Goal: Transaction & Acquisition: Purchase product/service

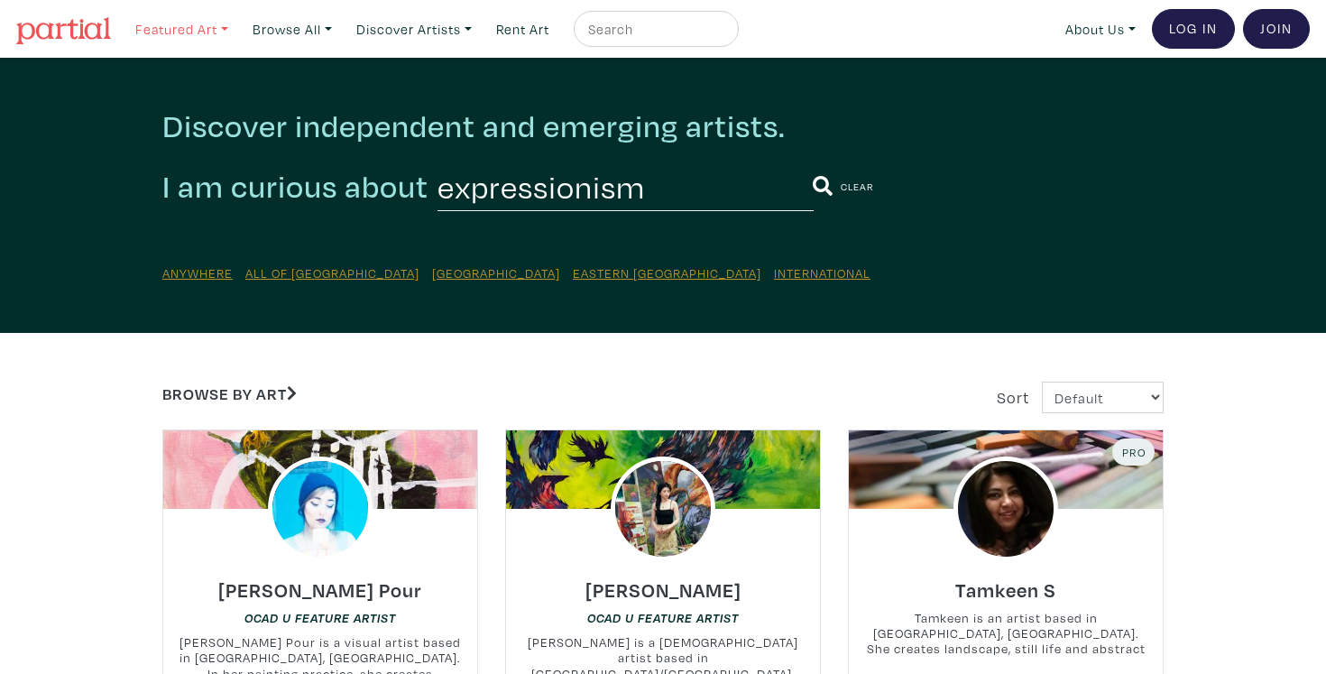
click at [190, 33] on link "Featured Art" at bounding box center [181, 29] width 109 height 37
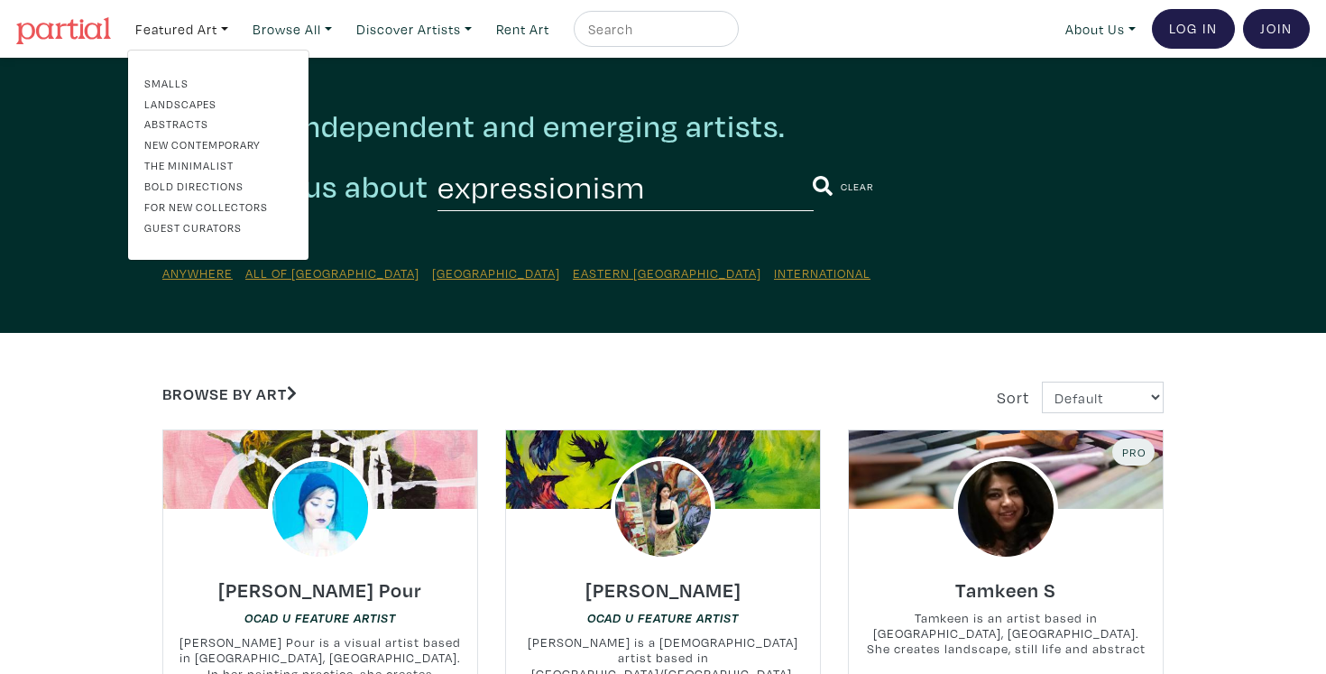
click at [183, 121] on link "Abstracts" at bounding box center [218, 123] width 148 height 16
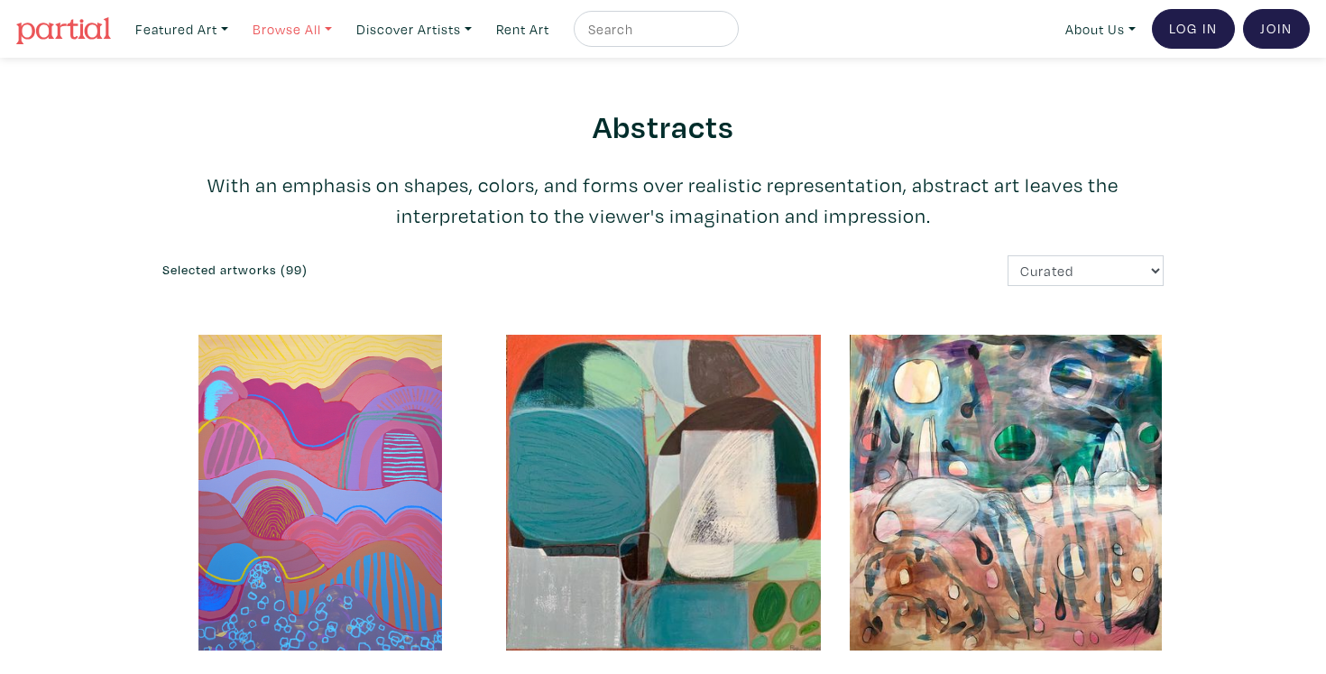
click at [236, 38] on link "Browse All" at bounding box center [181, 29] width 109 height 37
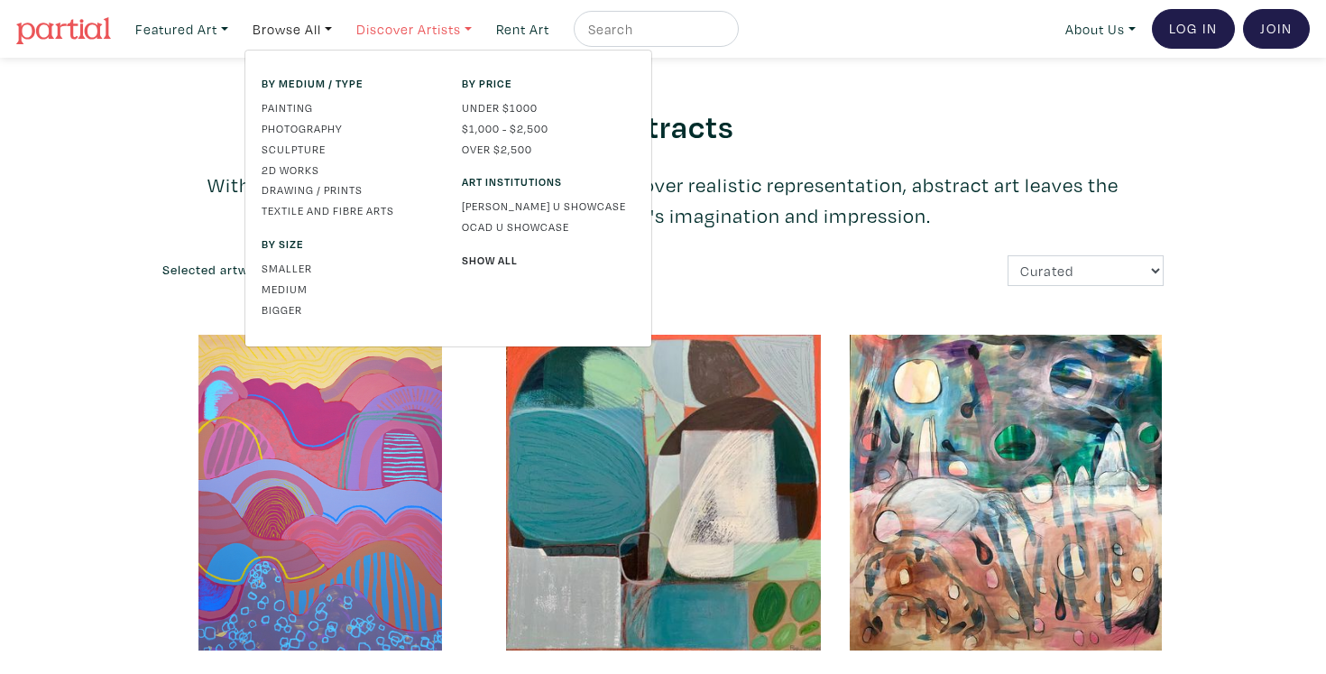
click at [236, 36] on link "Discover Artists" at bounding box center [181, 29] width 109 height 37
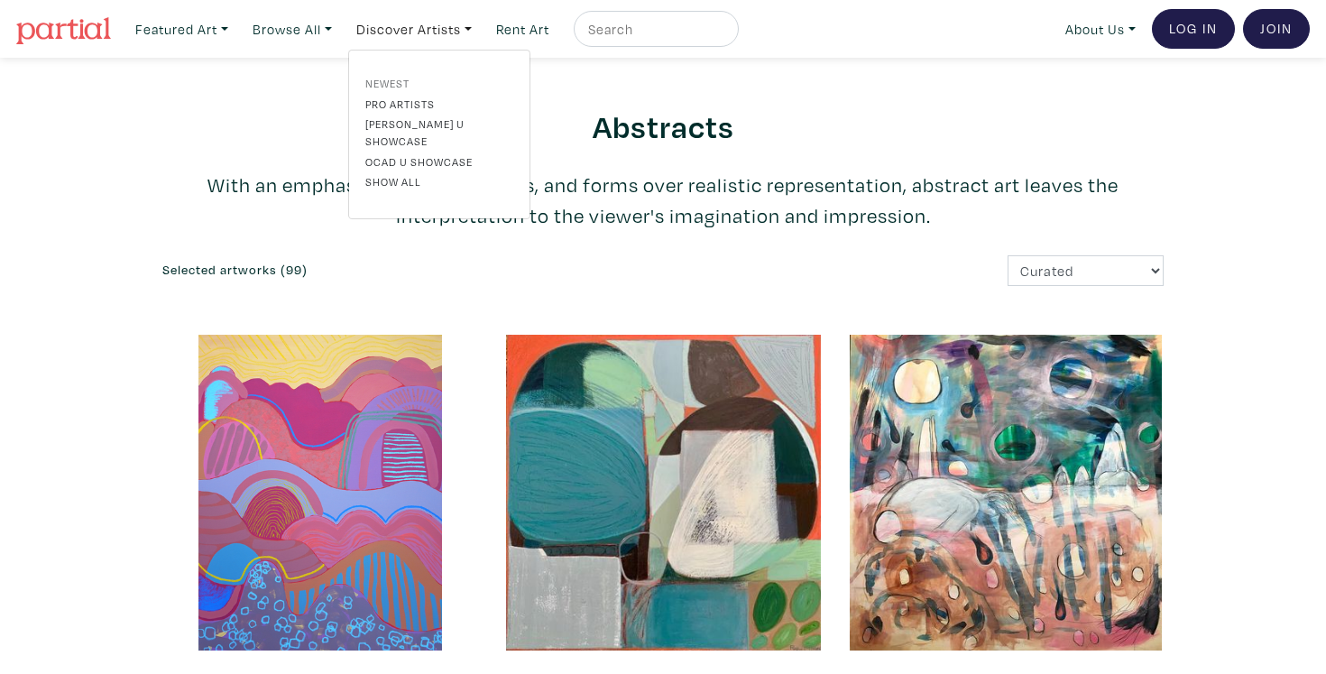
click at [392, 83] on link "Newest" at bounding box center [439, 83] width 148 height 16
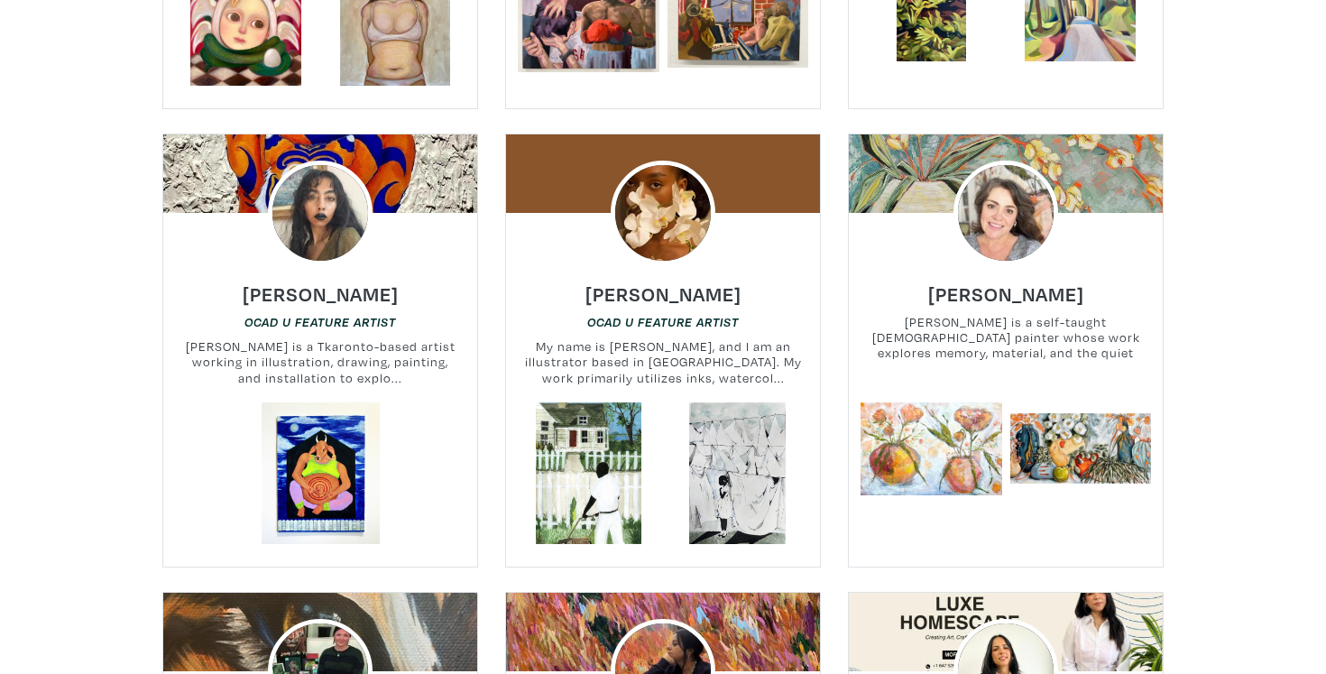
scroll to position [2080, 0]
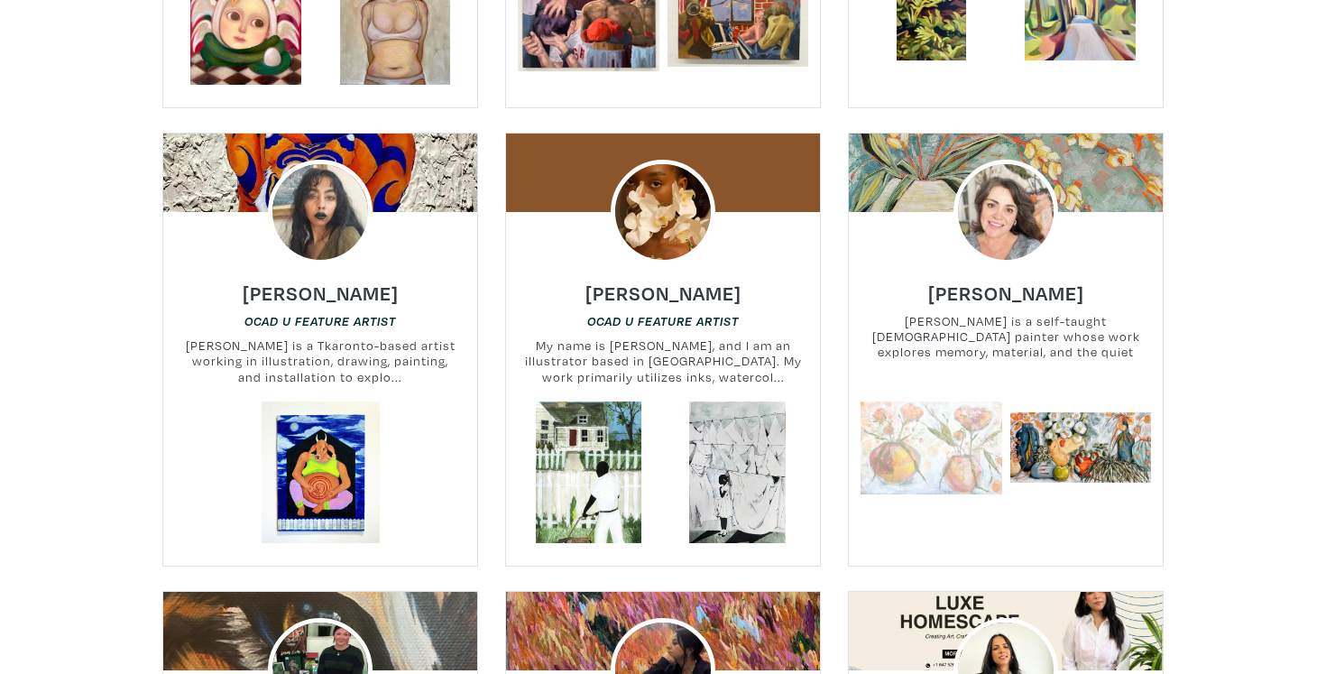
click at [949, 450] on link at bounding box center [932, 448] width 142 height 142
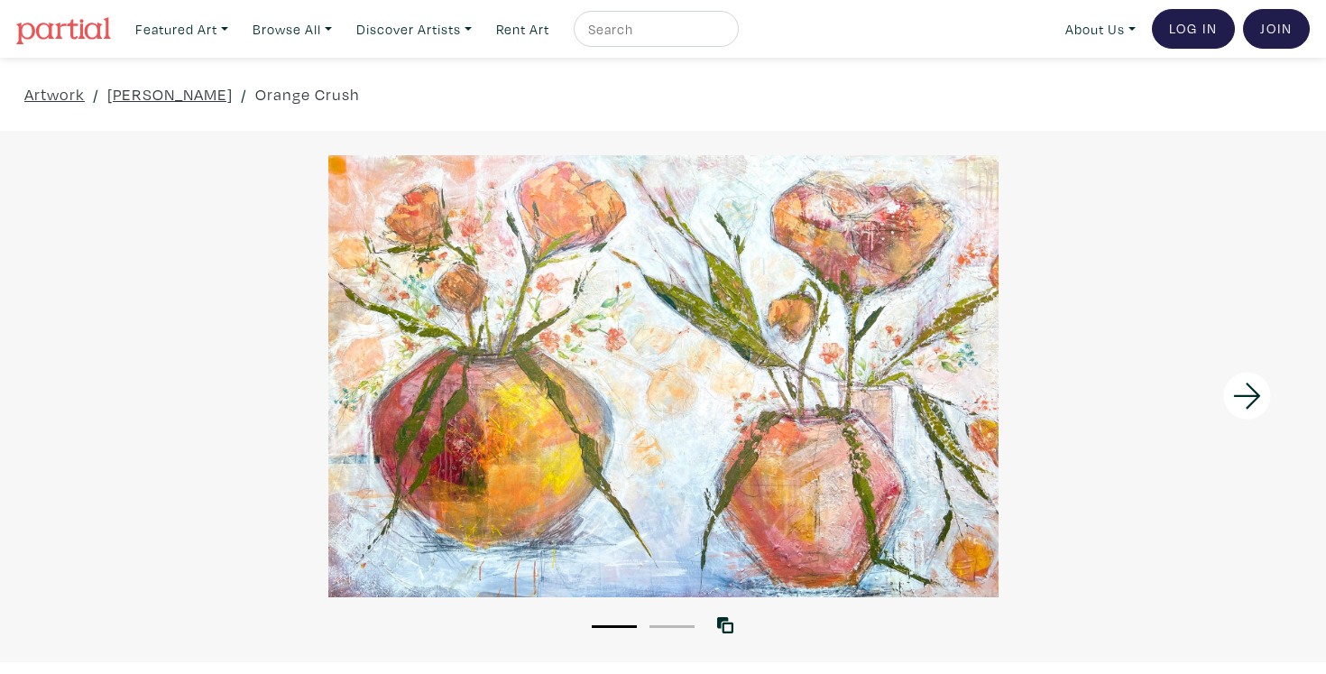
click at [768, 341] on div at bounding box center [663, 376] width 1326 height 442
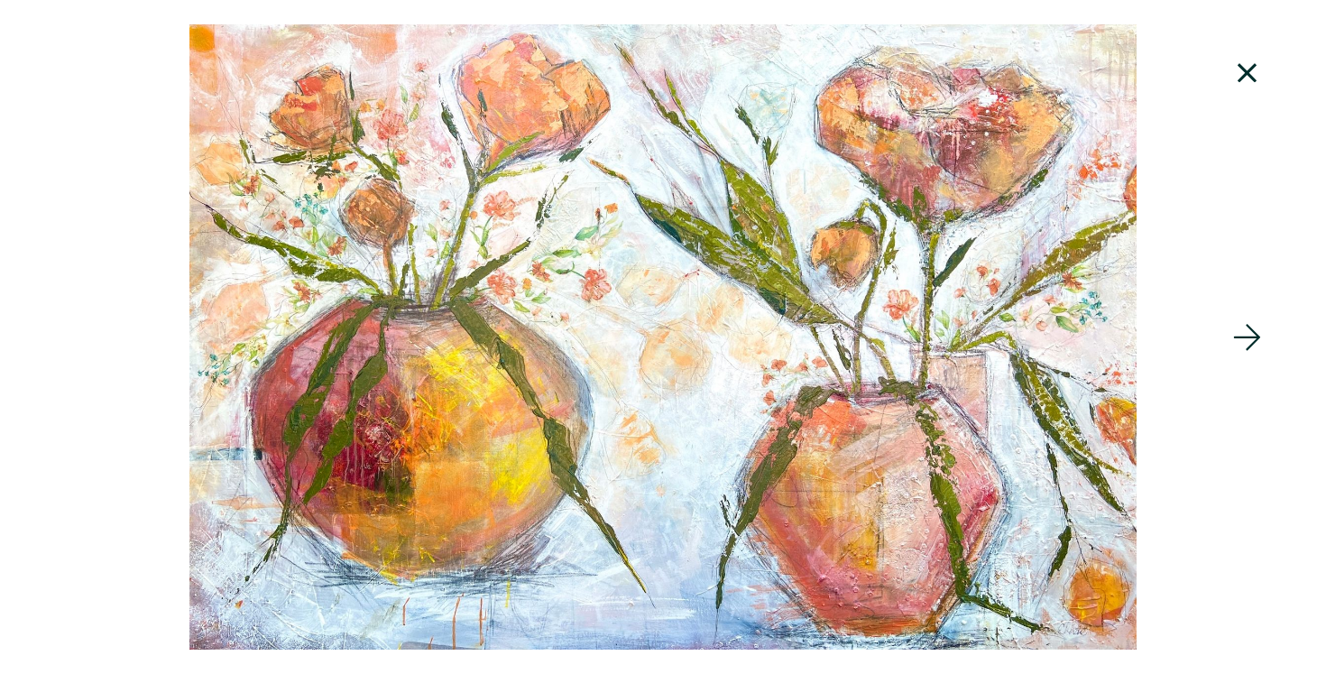
click at [1249, 332] on icon at bounding box center [1247, 337] width 61 height 49
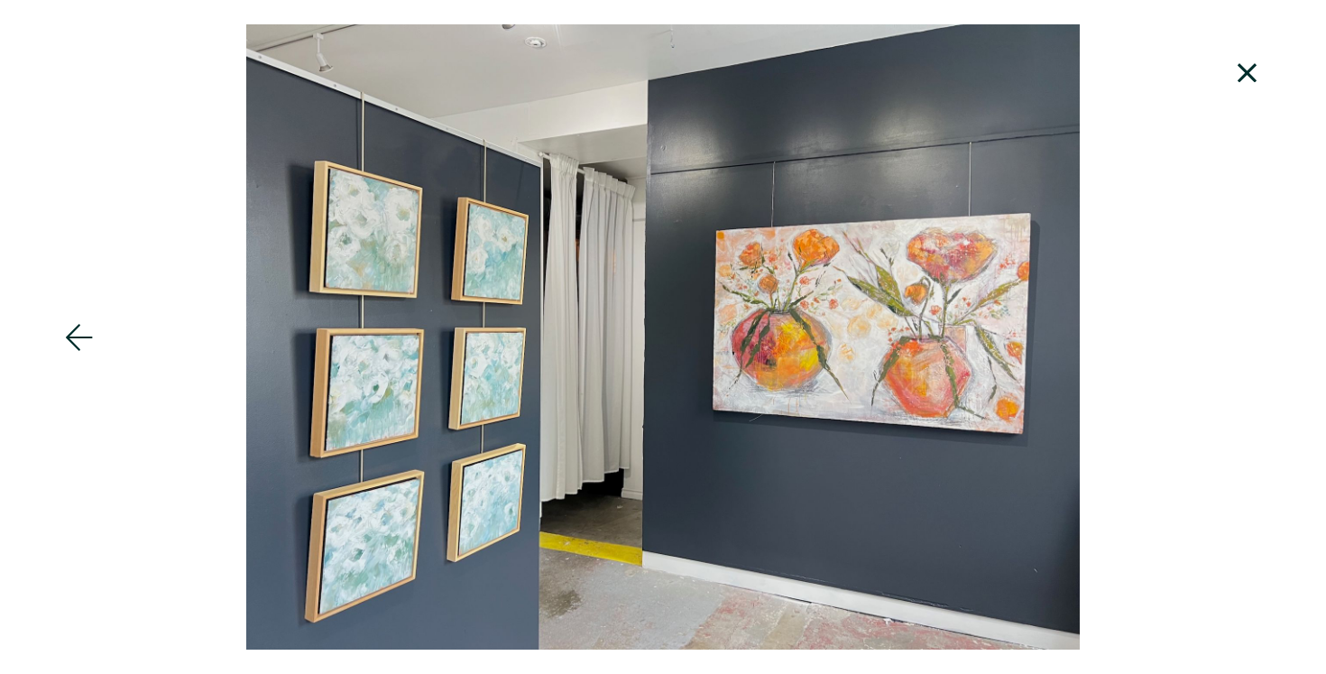
click at [1249, 332] on div at bounding box center [663, 336] width 1326 height 625
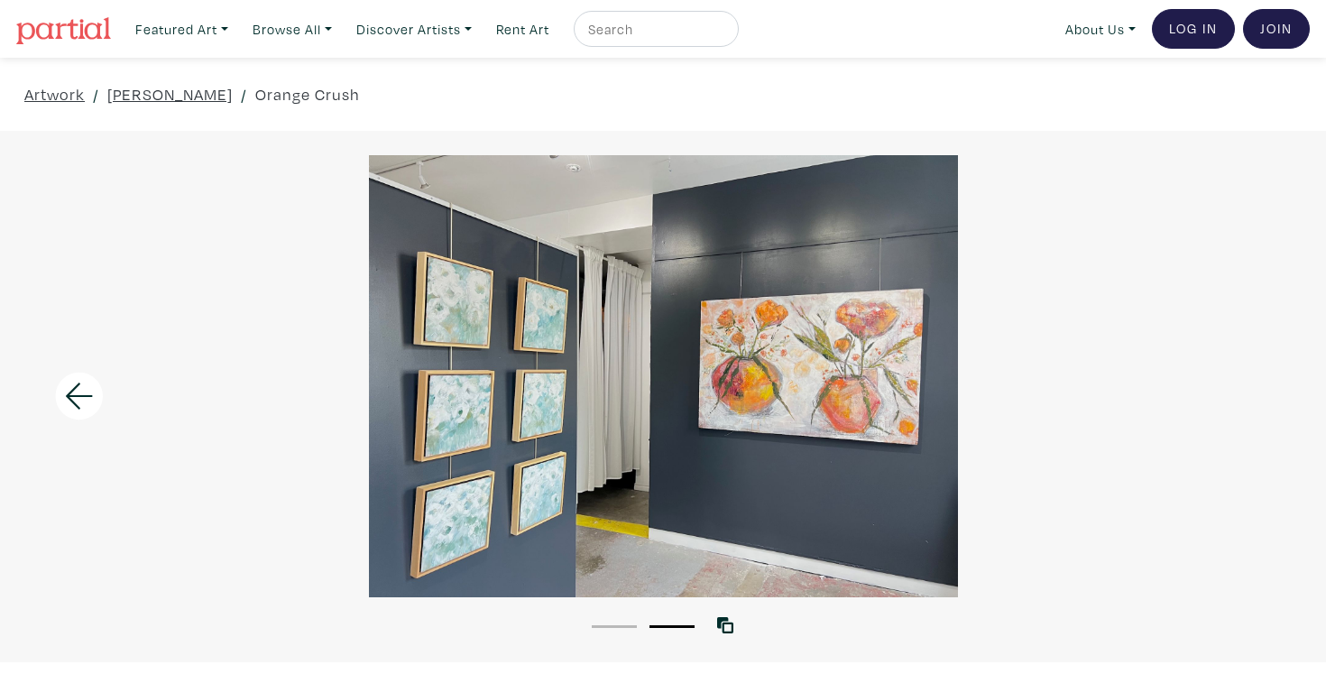
click at [88, 26] on img at bounding box center [63, 30] width 95 height 27
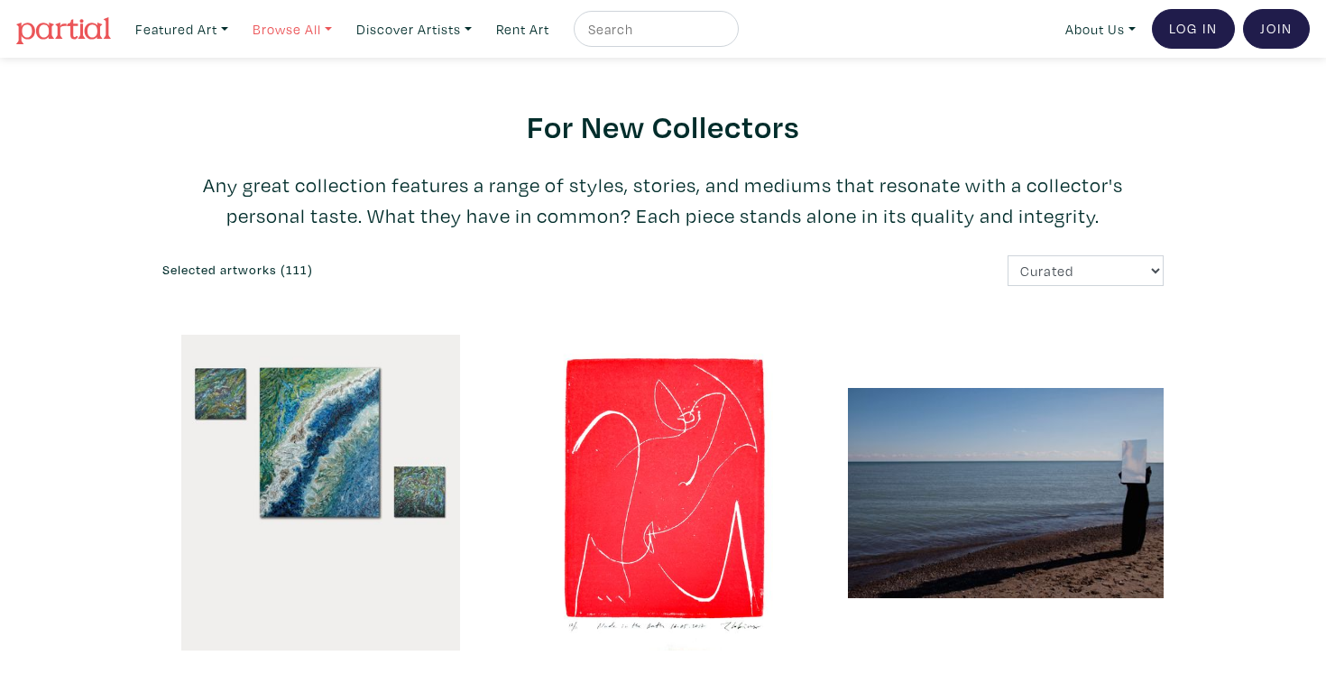
click at [236, 25] on link "Browse All" at bounding box center [181, 29] width 109 height 37
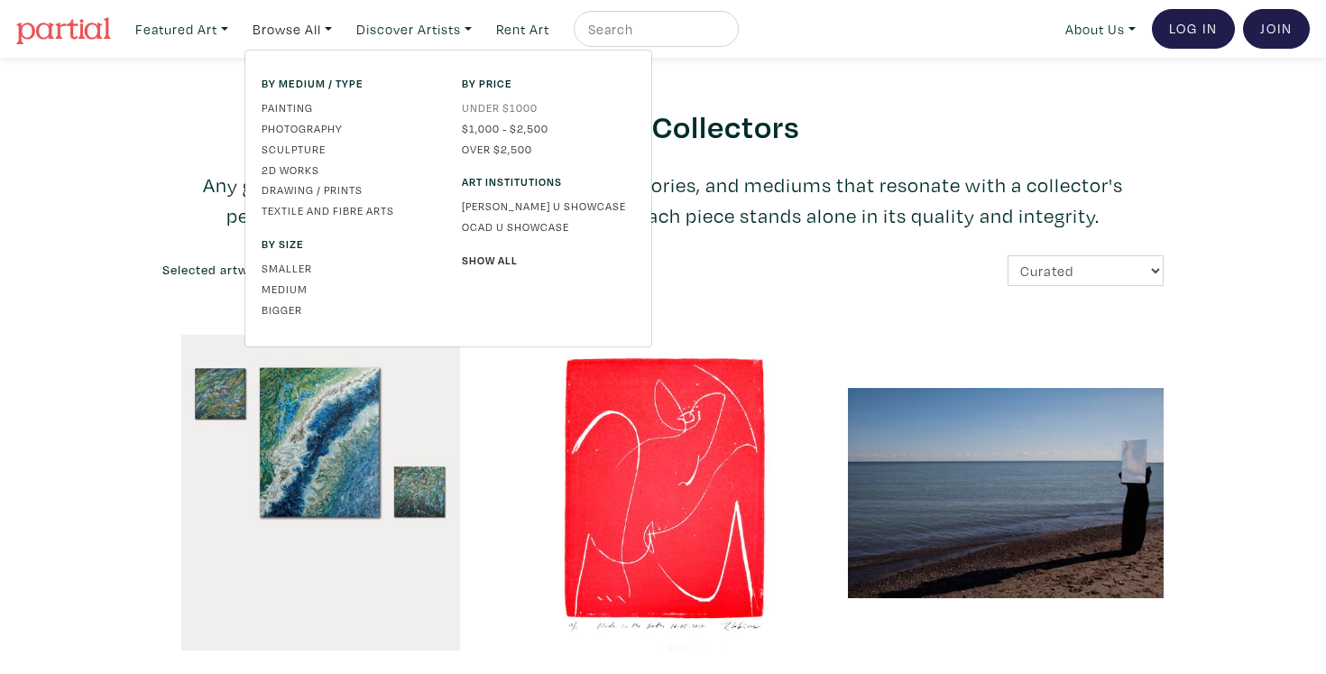
click at [490, 107] on link "Under $1000" at bounding box center [548, 107] width 173 height 16
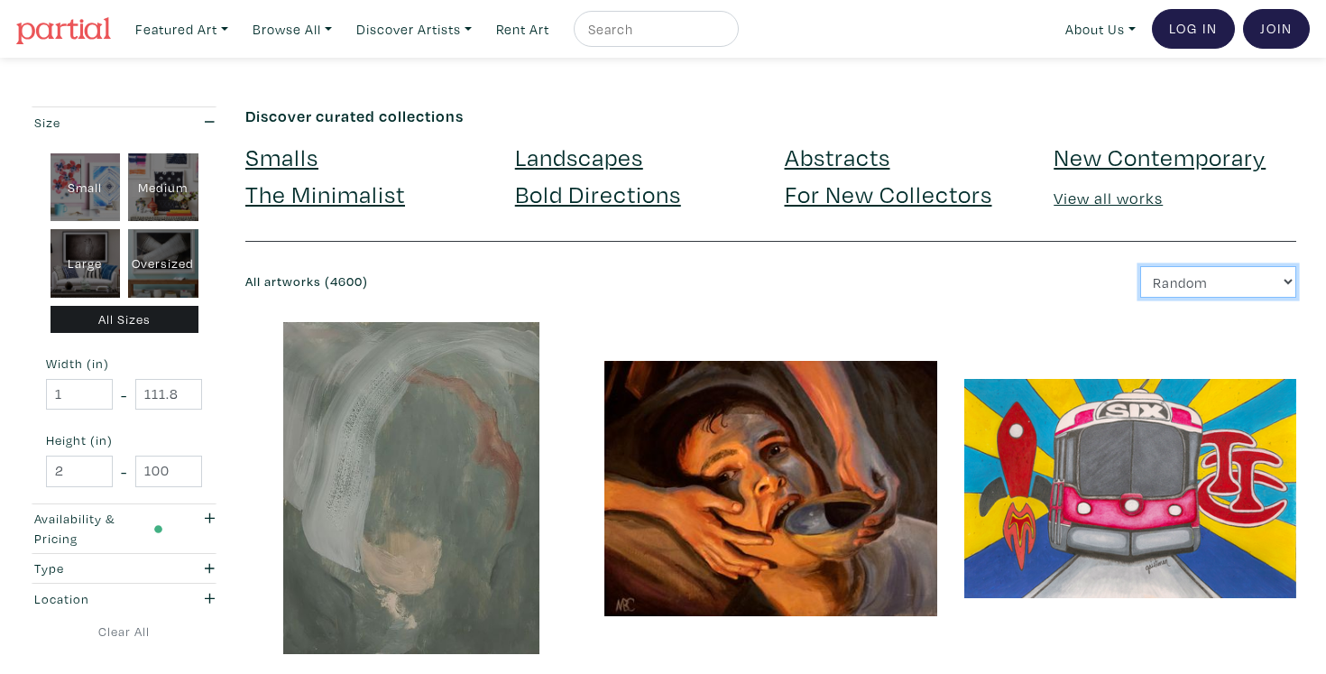
click at [1220, 275] on select "Newest Random Price: Low to High Price: High to Low" at bounding box center [1218, 282] width 156 height 32
select select "price"
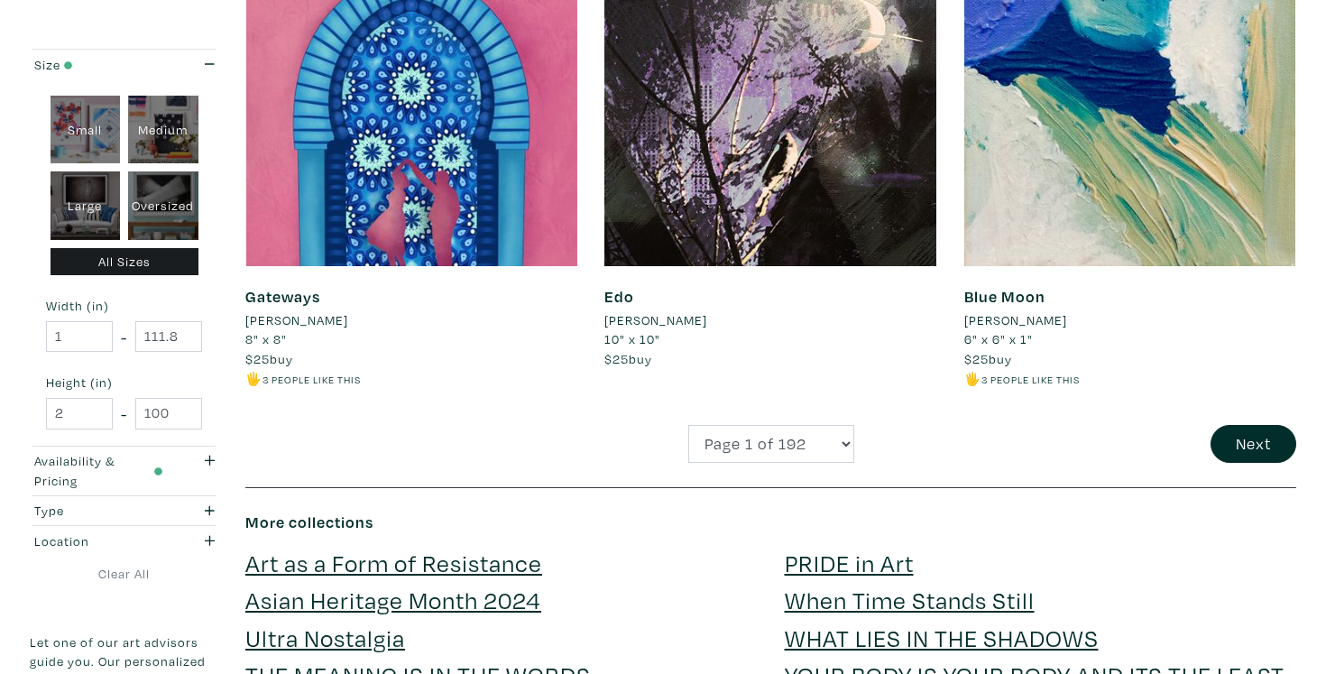
scroll to position [3749, 0]
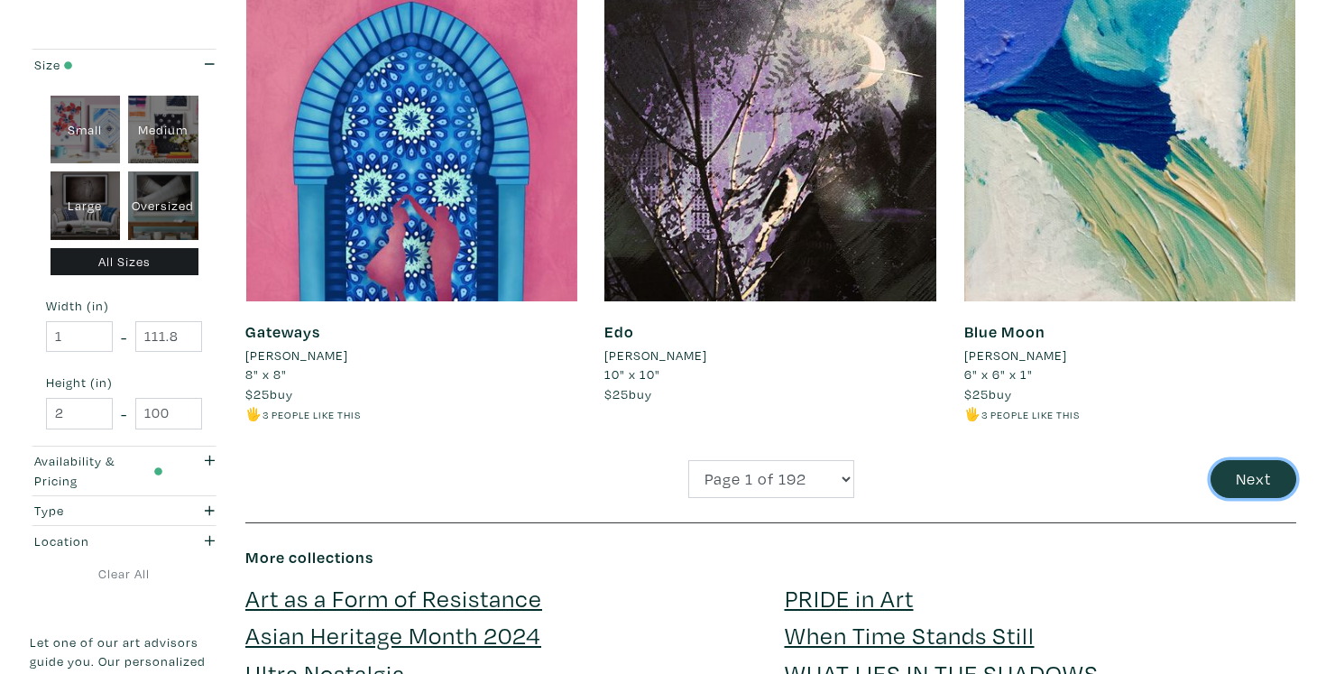
click at [1256, 471] on button "Next" at bounding box center [1254, 479] width 86 height 39
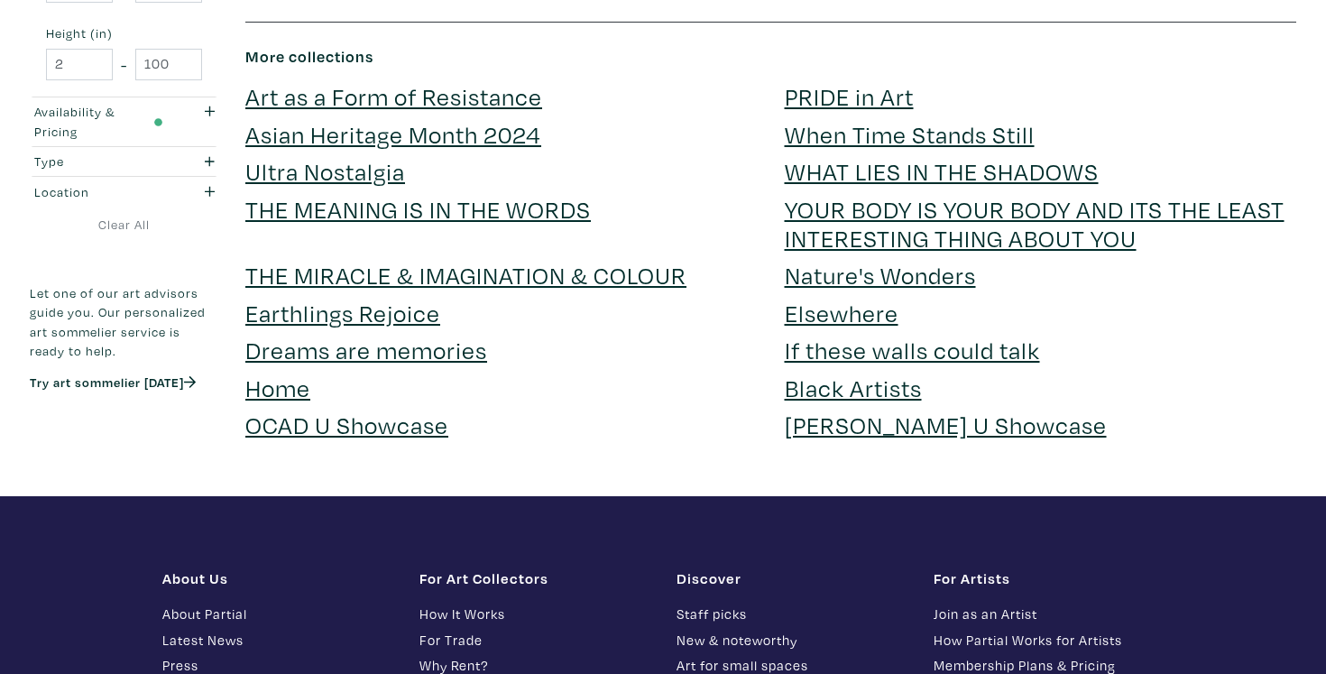
scroll to position [4060, 0]
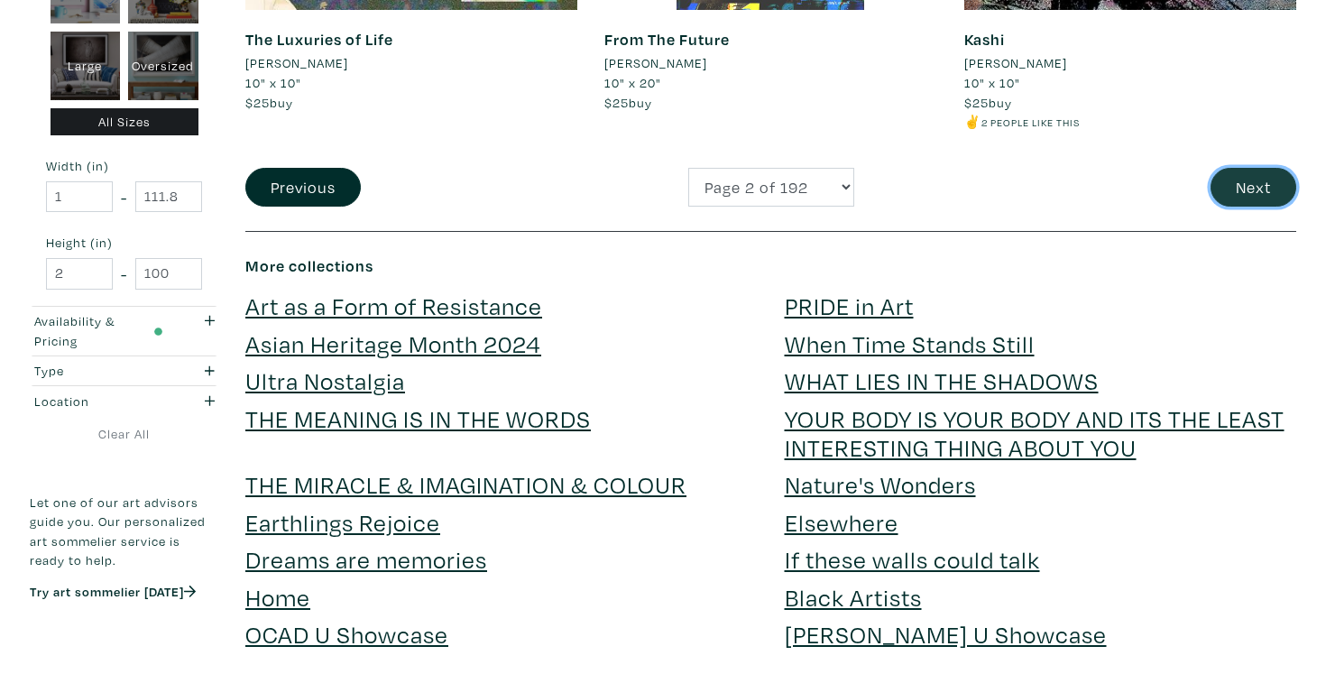
click at [1256, 180] on button "Next" at bounding box center [1254, 187] width 86 height 39
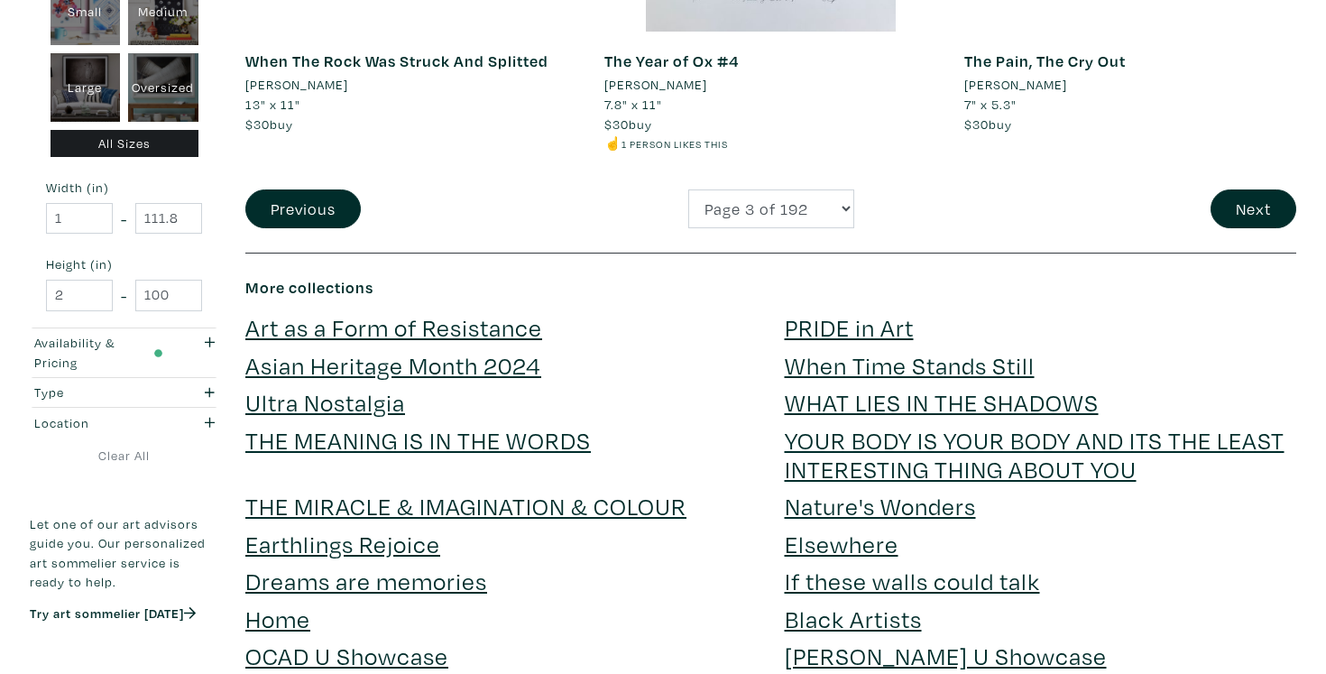
scroll to position [4041, 0]
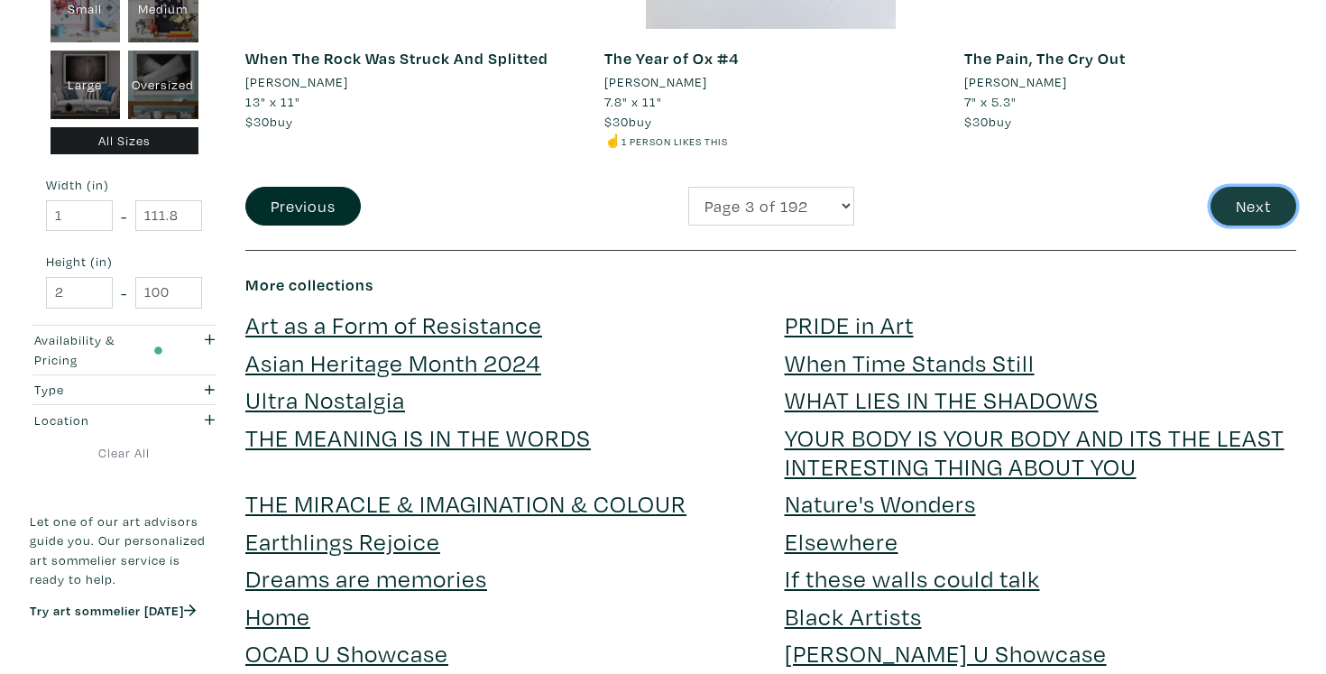
click at [1250, 201] on button "Next" at bounding box center [1254, 206] width 86 height 39
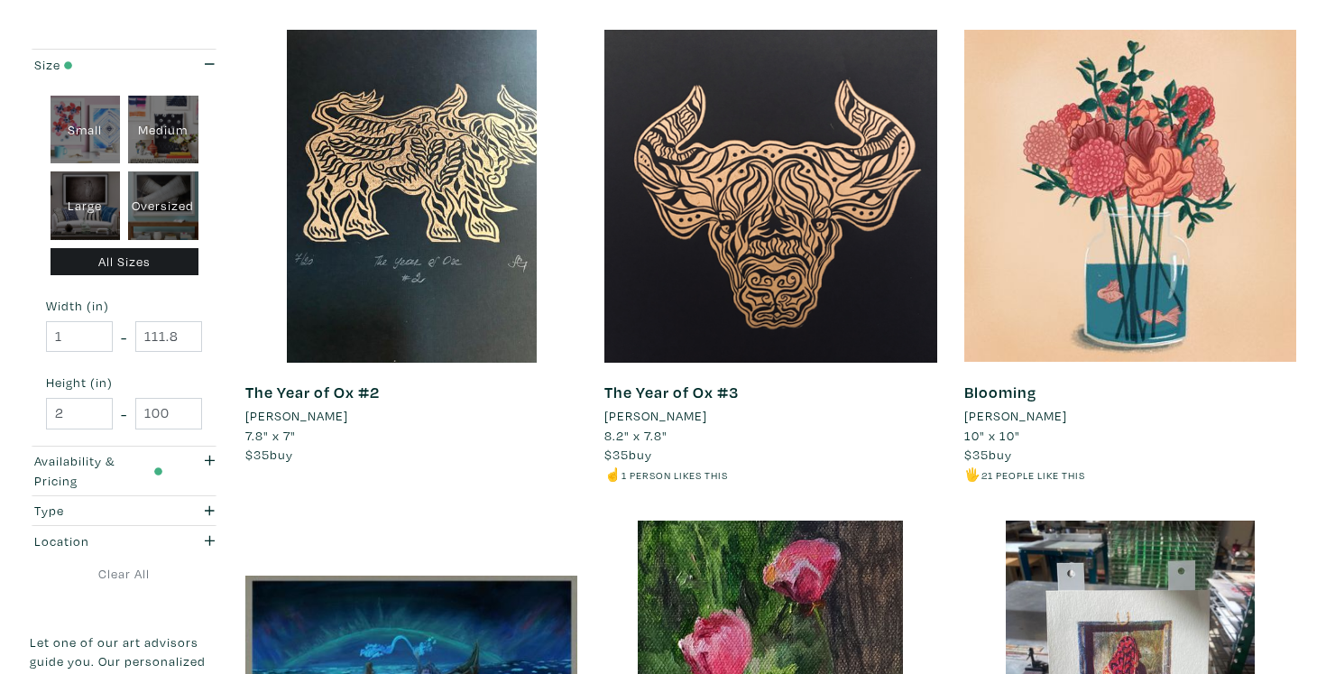
scroll to position [2219, 0]
